Goal: Task Accomplishment & Management: Manage account settings

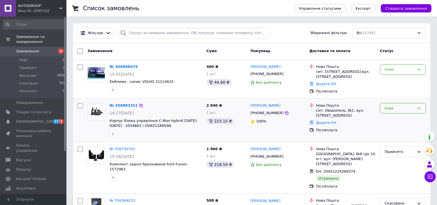
click at [399, 106] on div "Нове" at bounding box center [400, 109] width 30 height 6
drag, startPoint x: 396, startPoint y: 120, endPoint x: 397, endPoint y: 115, distance: 5.3
click at [396, 120] on li "Прийнято" at bounding box center [402, 120] width 45 height 10
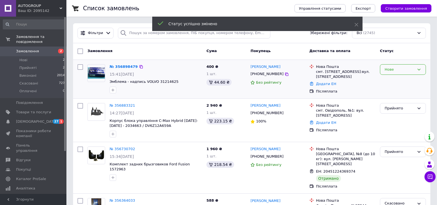
click at [393, 69] on div "Нове" at bounding box center [400, 70] width 30 height 6
click at [393, 78] on li "Прийнято" at bounding box center [402, 81] width 45 height 10
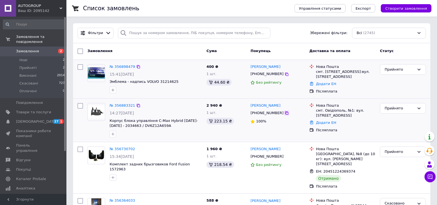
click at [285, 114] on icon at bounding box center [287, 113] width 4 height 4
drag, startPoint x: 152, startPoint y: 126, endPoint x: 128, endPoint y: 126, distance: 24.6
click at [127, 127] on span "Корпус блока управління C-Max Hybrid [DATE]-[DATE] - 2034663 / DV6Z12A659A" at bounding box center [156, 123] width 92 height 10
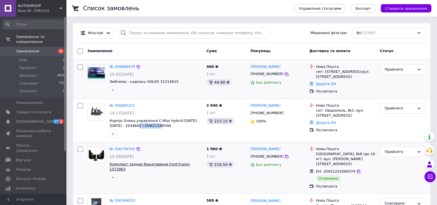
copy span "DV6Z12A659A"
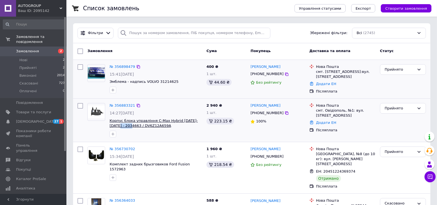
drag, startPoint x: 109, startPoint y: 125, endPoint x: 123, endPoint y: 127, distance: 14.9
click at [123, 127] on div "№ 356883321 14:27[DATE] Корпус блока управління C-Max Hybrid [DATE]-[DATE] - 20…" at bounding box center [155, 120] width 97 height 39
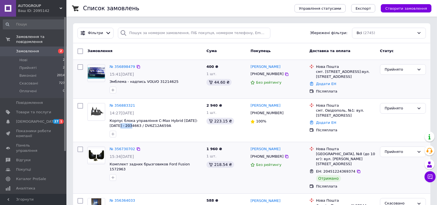
copy span "2034663"
click at [191, 132] on div at bounding box center [156, 134] width 95 height 9
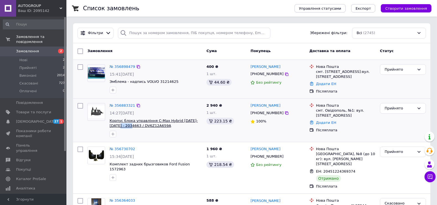
drag, startPoint x: 109, startPoint y: 125, endPoint x: 123, endPoint y: 127, distance: 13.9
click at [123, 127] on div "№ 356883321 14:27[DATE] Корпус блока управління C-Max Hybrid [DATE]-[DATE] - 20…" at bounding box center [155, 120] width 97 height 39
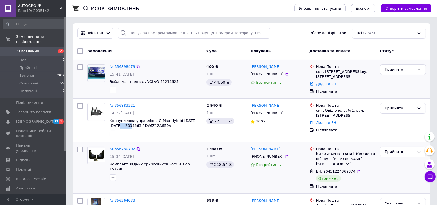
copy span "2034663"
click at [397, 108] on div "Прийнято" at bounding box center [400, 109] width 30 height 6
click at [394, 129] on li "Скасовано" at bounding box center [402, 130] width 45 height 10
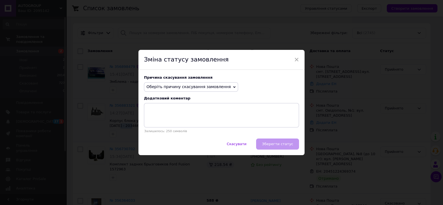
click at [168, 87] on span "Оберіть причину скасування замовлення" at bounding box center [188, 86] width 84 height 4
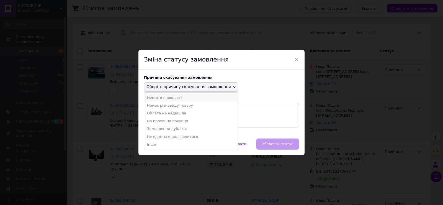
click at [163, 96] on li "Немає в наявності" at bounding box center [191, 98] width 94 height 8
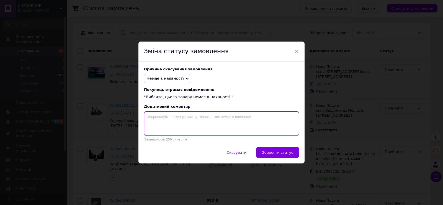
click at [173, 116] on textarea at bounding box center [221, 123] width 155 height 24
type textarea "в"
type textarea "Вибачте,продано. Перепрошуємо за незручності"
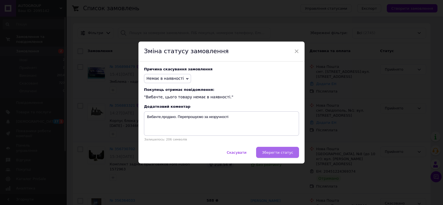
click at [286, 154] on span "Зберегти статус" at bounding box center [277, 152] width 31 height 4
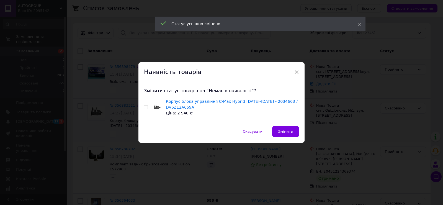
click at [145, 108] on input "checkbox" at bounding box center [146, 108] width 4 height 4
checkbox input "true"
click at [286, 128] on button "Змінити" at bounding box center [285, 131] width 27 height 11
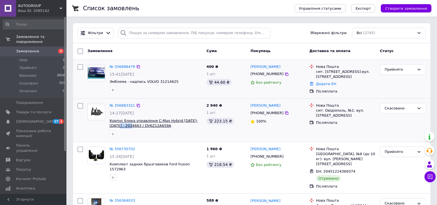
drag, startPoint x: 108, startPoint y: 125, endPoint x: 123, endPoint y: 125, distance: 14.7
click at [123, 125] on div "№ 356883321 14:27[DATE] Корпус блока управління C-Max Hybrid [DATE]-[DATE] - 20…" at bounding box center [155, 120] width 97 height 39
copy span "2034663"
drag, startPoint x: 155, startPoint y: 125, endPoint x: 127, endPoint y: 126, distance: 28.3
click at [127, 126] on span "Корпус блока управління C-Max Hybrid [DATE]-[DATE] - 2034663 / DV6Z12A659A" at bounding box center [156, 123] width 92 height 10
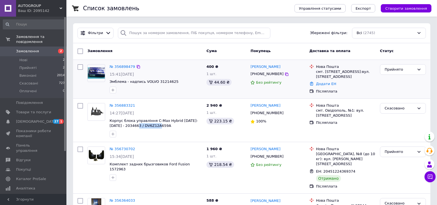
copy span "DV6Z12A659A"
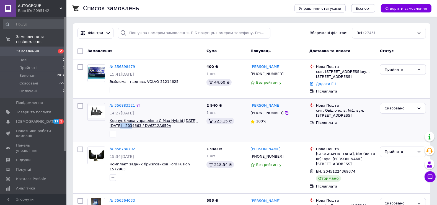
drag, startPoint x: 109, startPoint y: 123, endPoint x: 123, endPoint y: 126, distance: 14.1
click at [123, 126] on div "№ 356883321 14:27[DATE] Корпус блока управління C-Max Hybrid [DATE]-[DATE] - 20…" at bounding box center [155, 120] width 97 height 39
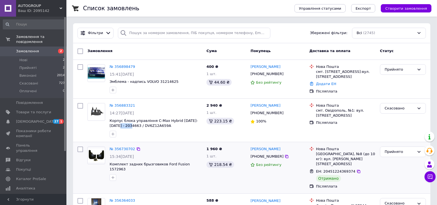
copy span "2034663"
click at [370, 49] on div "Доставка та оплата" at bounding box center [342, 51] width 71 height 10
click at [236, 8] on div "Список замовлень" at bounding box center [183, 8] width 200 height 17
click at [237, 8] on div "Список замовлень" at bounding box center [183, 8] width 200 height 17
click at [127, 66] on link "№ 356898479" at bounding box center [122, 67] width 25 height 4
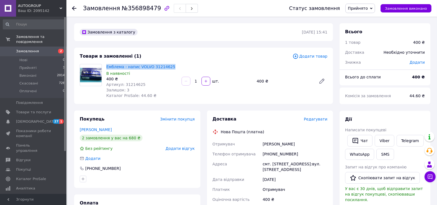
drag, startPoint x: 174, startPoint y: 66, endPoint x: 105, endPoint y: 76, distance: 70.4
click at [106, 67] on div "Емблема - напис VOLVO 31214625 В наявності 400 ₴ Артикул: 31214625 Залишок: 3 К…" at bounding box center [141, 81] width 75 height 37
copy link "Емблема - напис VOLVO 31214625"
click at [73, 7] on icon at bounding box center [74, 8] width 4 height 4
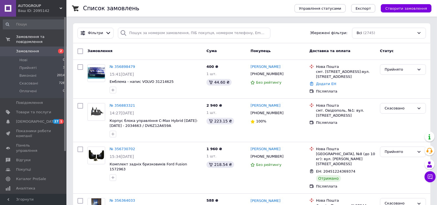
click at [28, 49] on span "Замовлення" at bounding box center [27, 51] width 23 height 5
click at [25, 110] on span "Товари та послуги" at bounding box center [33, 112] width 35 height 5
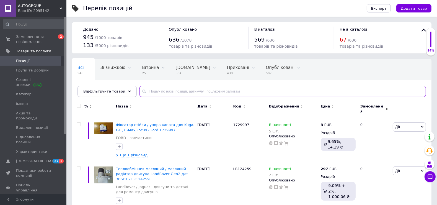
click at [155, 89] on input "text" at bounding box center [283, 91] width 287 height 11
paste input "LB5Z17C830AB"
type input "LB5Z17C830AB"
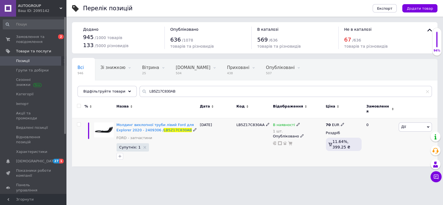
click at [118, 143] on span "Супутніх: 1" at bounding box center [133, 147] width 32 height 8
click at [121, 145] on span "Супутніх: 1" at bounding box center [129, 147] width 21 height 4
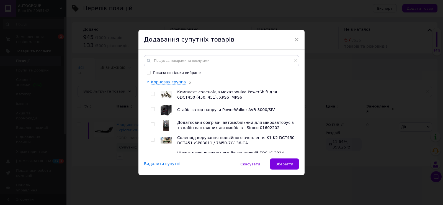
click at [151, 73] on label "Показати тільки вибране" at bounding box center [174, 72] width 54 height 5
click at [150, 73] on input "Показати тільки вибране" at bounding box center [149, 73] width 4 height 4
checkbox input "true"
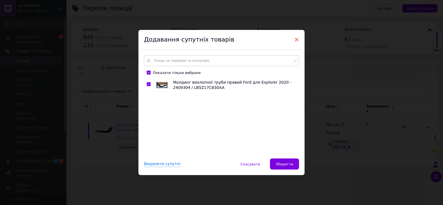
click at [296, 39] on span "×" at bounding box center [296, 39] width 5 height 9
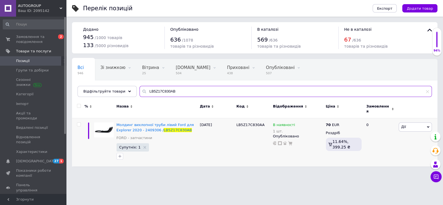
drag, startPoint x: 179, startPoint y: 88, endPoint x: 32, endPoint y: 64, distance: 148.8
click at [32, 64] on div "AUTOGROUP Ваш ID: 2095142 Сайт AUTOGROUP Кабінет покупця Перевірити стан систем…" at bounding box center [221, 86] width 443 height 172
paste input "2403415"
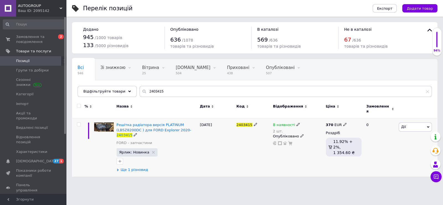
click at [141, 167] on span "Ще 1 різновид" at bounding box center [134, 169] width 27 height 5
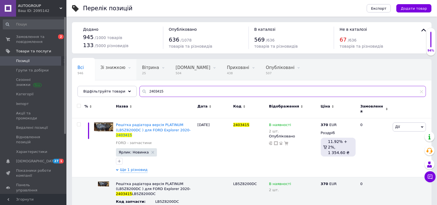
drag, startPoint x: 172, startPoint y: 92, endPoint x: 98, endPoint y: 75, distance: 76.0
click at [98, 76] on div "Всі 946 Зі знижкою 0 Видалити Редагувати Вітрина 25 Видалити Редагувати [DOMAIN…" at bounding box center [252, 78] width 360 height 38
paste input "1826328"
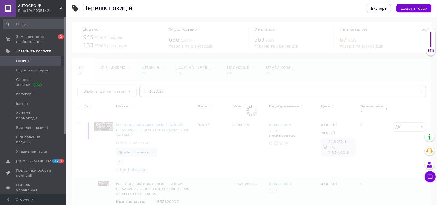
type input "1826328"
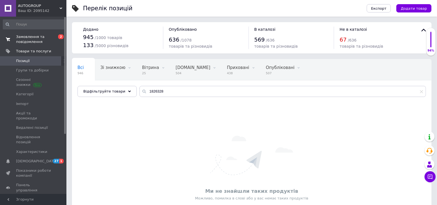
click at [31, 36] on span "Замовлення та повідомлення" at bounding box center [33, 39] width 35 height 10
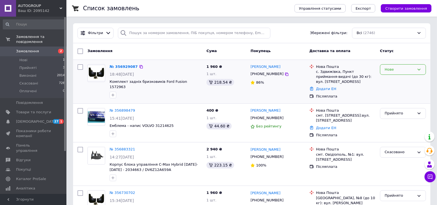
click at [395, 68] on div "Нове" at bounding box center [400, 70] width 30 height 6
click at [392, 79] on li "Прийнято" at bounding box center [402, 81] width 45 height 10
click at [164, 92] on div at bounding box center [156, 95] width 95 height 9
click at [285, 73] on icon at bounding box center [287, 74] width 4 height 4
click at [125, 65] on link "№ 356929087" at bounding box center [122, 67] width 25 height 4
